Goal: Task Accomplishment & Management: Use online tool/utility

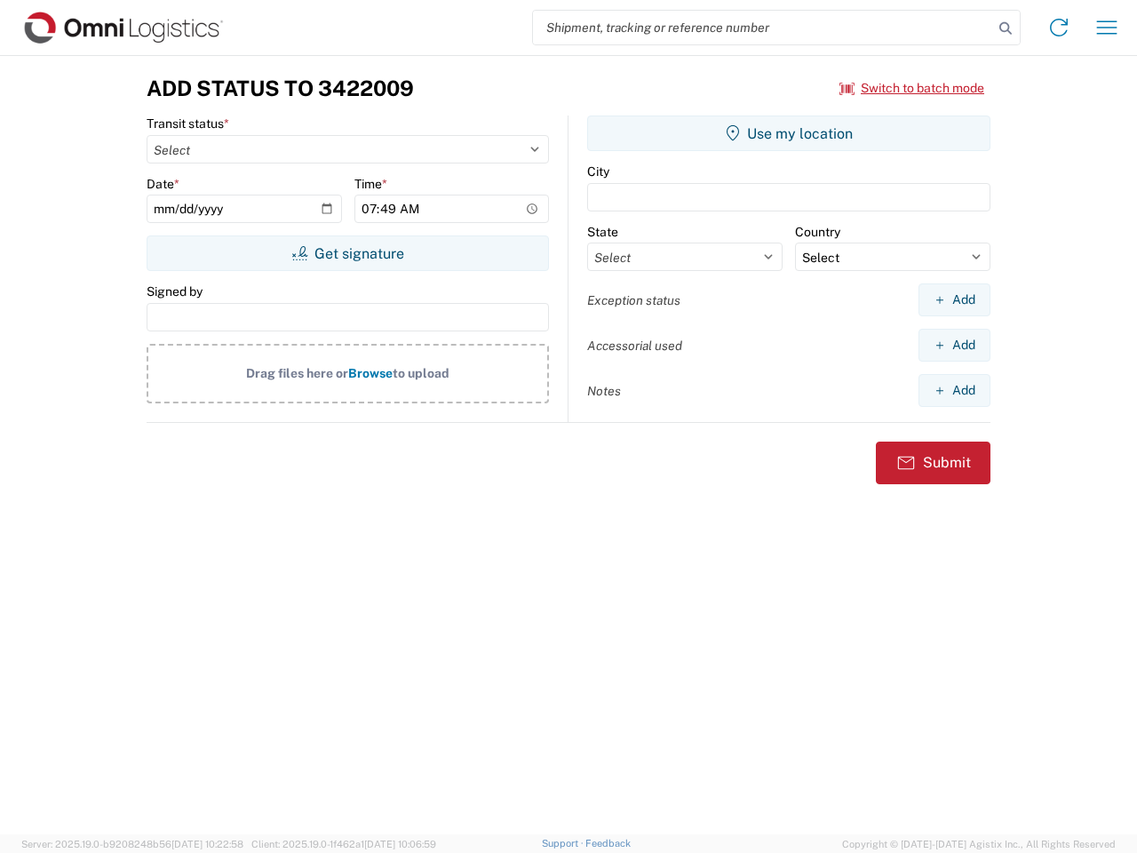
click at [763, 28] on input "search" at bounding box center [763, 28] width 460 height 34
click at [1006, 28] on icon at bounding box center [1005, 28] width 25 height 25
click at [1059, 28] on icon at bounding box center [1059, 27] width 28 height 28
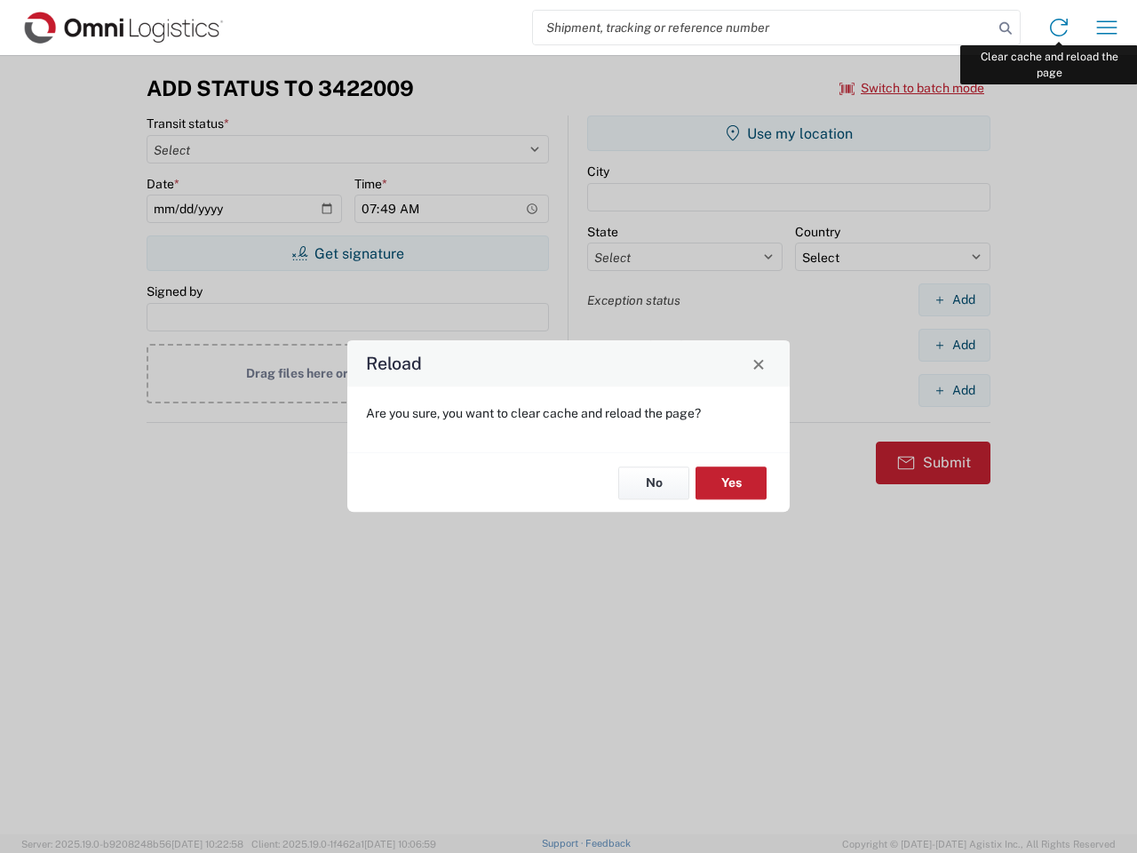
click at [1107, 28] on div "Reload Are you sure, you want to clear cache and reload the page? No Yes" at bounding box center [568, 426] width 1137 height 853
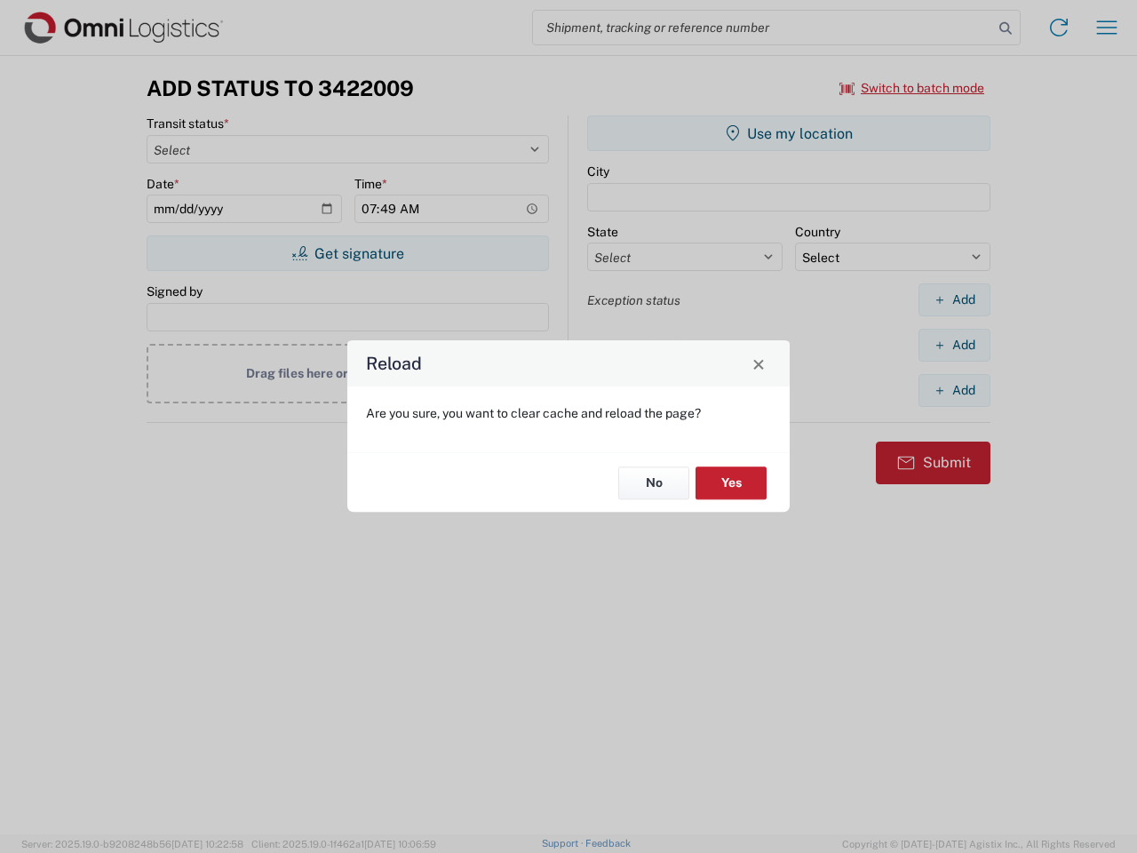
click at [912, 88] on div "Reload Are you sure, you want to clear cache and reload the page? No Yes" at bounding box center [568, 426] width 1137 height 853
click at [347, 253] on div "Reload Are you sure, you want to clear cache and reload the page? No Yes" at bounding box center [568, 426] width 1137 height 853
click at [789, 133] on div "Reload Are you sure, you want to clear cache and reload the page? No Yes" at bounding box center [568, 426] width 1137 height 853
click at [954, 299] on div "Reload Are you sure, you want to clear cache and reload the page? No Yes" at bounding box center [568, 426] width 1137 height 853
click at [954, 345] on div "Reload Are you sure, you want to clear cache and reload the page? No Yes" at bounding box center [568, 426] width 1137 height 853
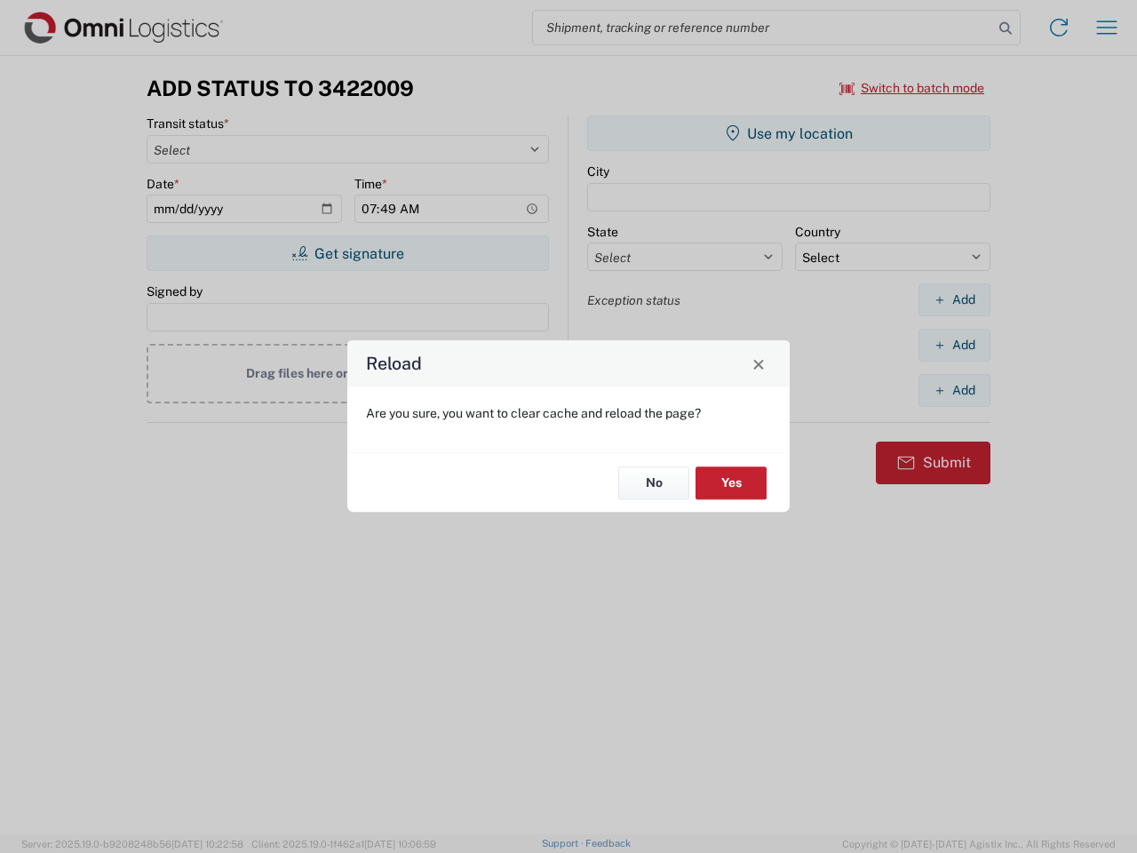
click at [954, 390] on div "Reload Are you sure, you want to clear cache and reload the page? No Yes" at bounding box center [568, 426] width 1137 height 853
